Goal: Find specific page/section: Find specific page/section

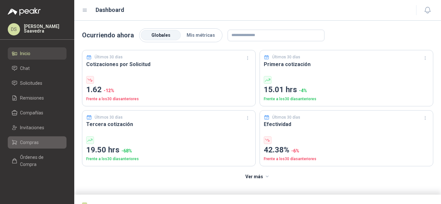
click at [41, 141] on li "Compras" at bounding box center [37, 142] width 51 height 7
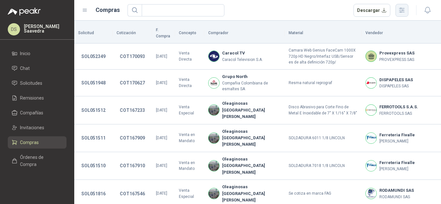
click at [400, 12] on icon "button" at bounding box center [401, 10] width 5 height 5
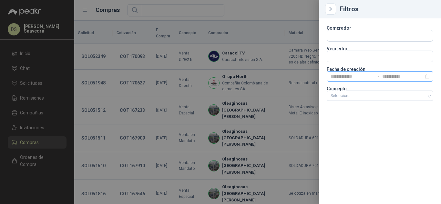
click at [393, 81] on div at bounding box center [380, 76] width 107 height 10
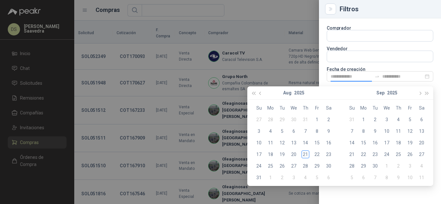
click at [368, 63] on section "Comprador Vendedor Fecha de creación Concepto Selecciona" at bounding box center [380, 64] width 107 height 76
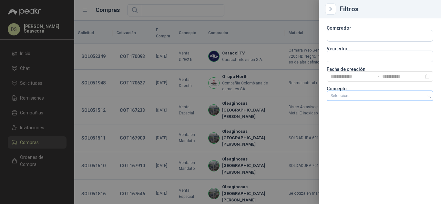
click at [357, 96] on div at bounding box center [376, 96] width 97 height 5
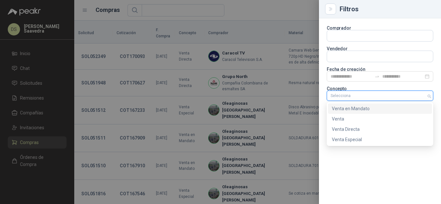
click at [354, 108] on div "Venta en Mandato" at bounding box center [380, 108] width 96 height 7
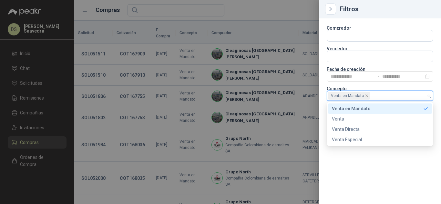
click at [271, 10] on div at bounding box center [220, 102] width 441 height 204
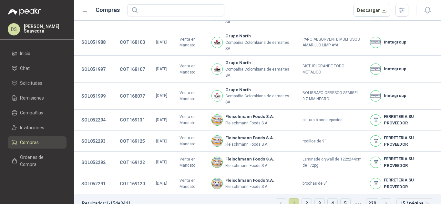
scroll to position [224, 0]
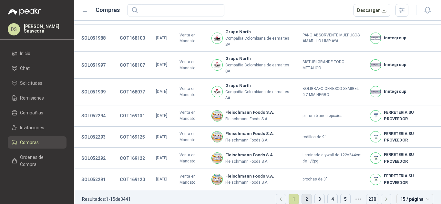
click at [303, 195] on link "2" at bounding box center [307, 200] width 10 height 10
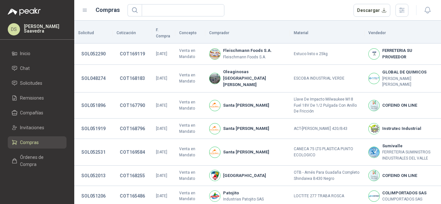
click at [410, 8] on div at bounding box center [420, 10] width 25 height 10
click at [407, 10] on button "button" at bounding box center [401, 10] width 13 height 13
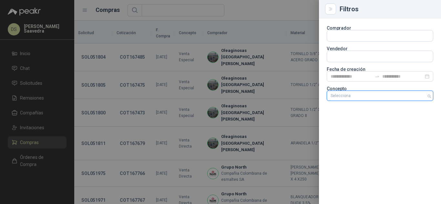
click at [401, 96] on div at bounding box center [376, 96] width 97 height 5
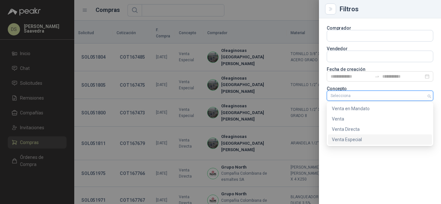
click at [368, 140] on div "Venta Especial" at bounding box center [380, 139] width 96 height 7
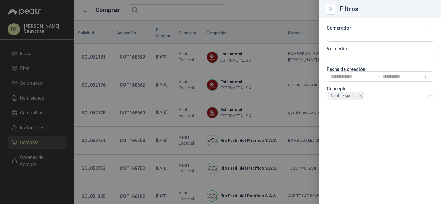
click at [268, 11] on div at bounding box center [220, 102] width 441 height 204
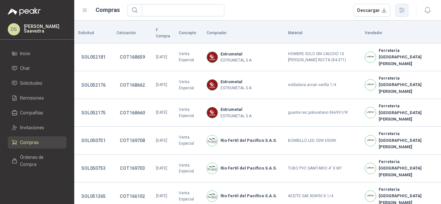
click at [398, 15] on button "button" at bounding box center [401, 10] width 13 height 13
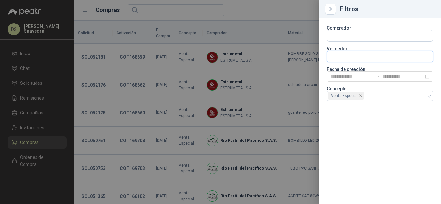
click at [363, 41] on input "text" at bounding box center [380, 35] width 106 height 11
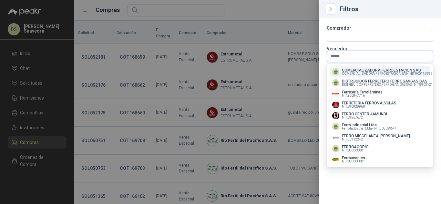
type input "*******"
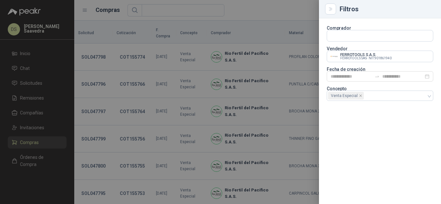
click at [256, 9] on div at bounding box center [220, 102] width 441 height 204
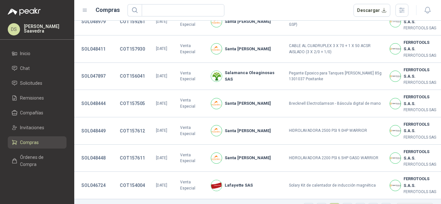
scroll to position [265, 0]
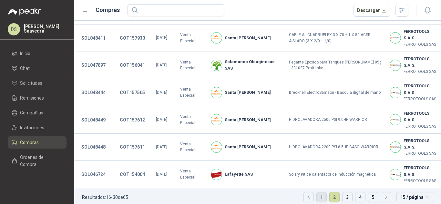
click at [320, 193] on link "1" at bounding box center [322, 198] width 10 height 10
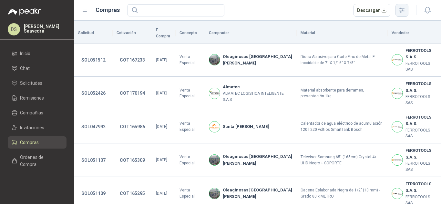
click at [407, 12] on button "button" at bounding box center [401, 10] width 13 height 13
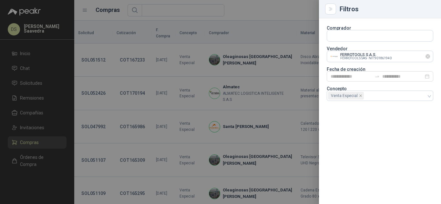
click at [426, 57] on icon "Limpiar" at bounding box center [427, 56] width 5 height 5
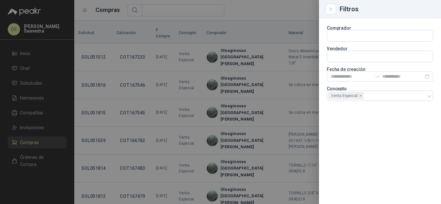
click at [283, 14] on div at bounding box center [220, 102] width 441 height 204
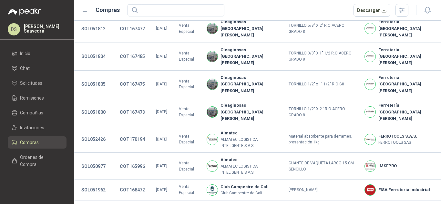
scroll to position [197, 0]
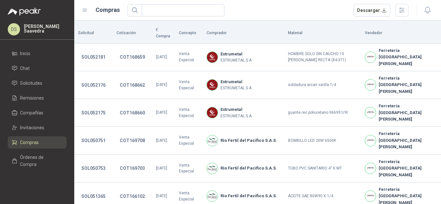
scroll to position [209, 0]
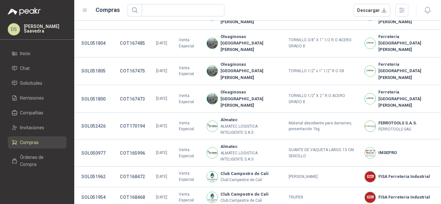
scroll to position [197, 0]
